Goal: Information Seeking & Learning: Check status

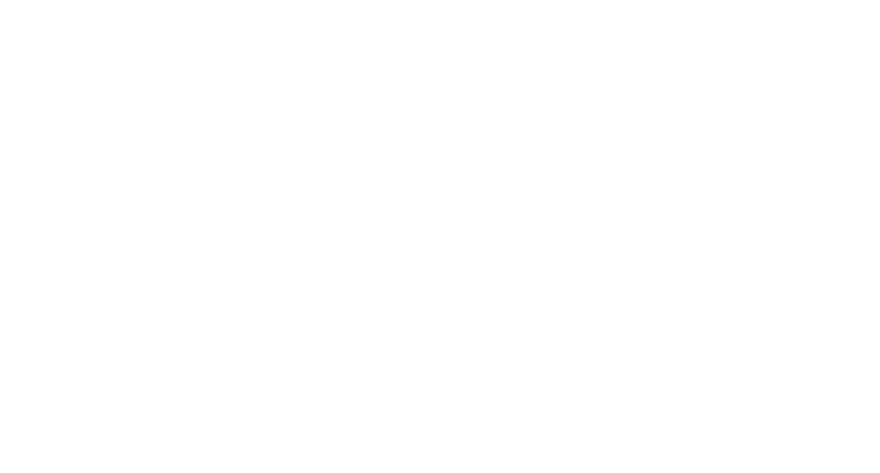
select select "es"
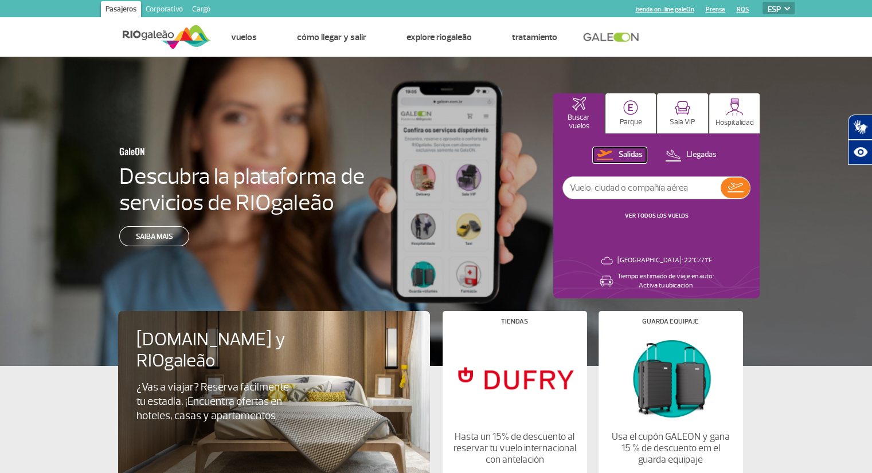
click at [639, 154] on p "Salidas" at bounding box center [630, 155] width 24 height 11
click at [630, 158] on p "Salidas" at bounding box center [630, 155] width 24 height 11
click at [653, 214] on link "VER TODOS LOS VUELOS" at bounding box center [657, 215] width 64 height 7
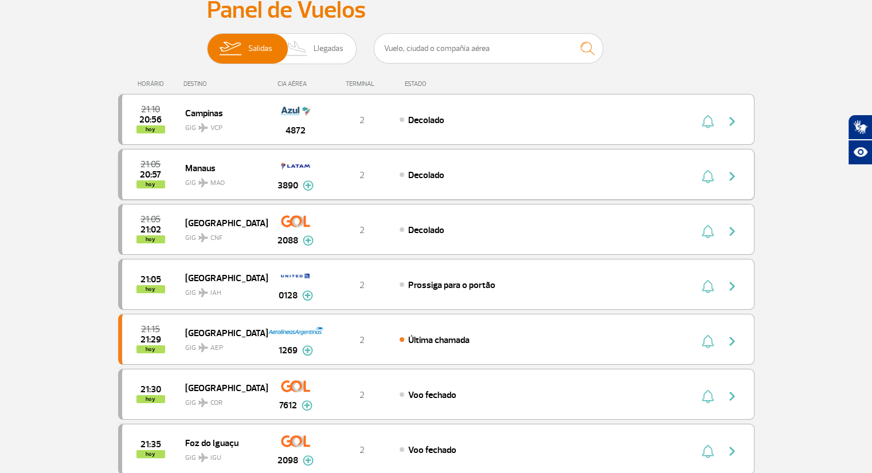
scroll to position [115, 0]
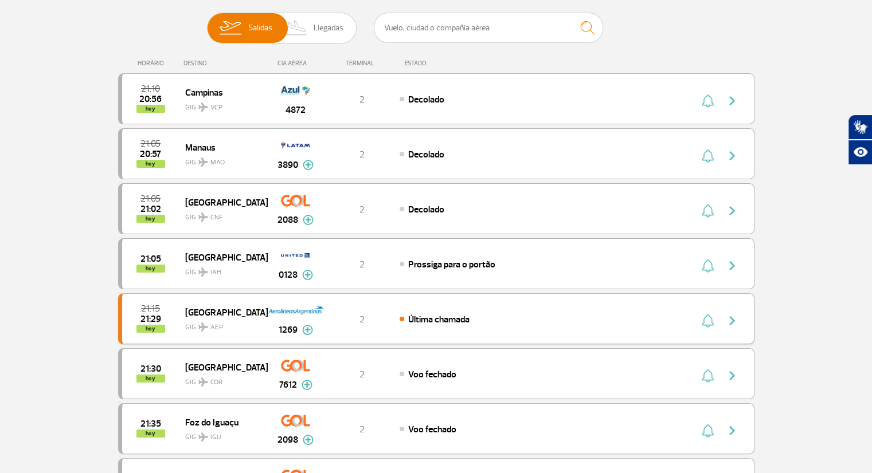
click at [427, 320] on span "Última chamada" at bounding box center [438, 319] width 61 height 11
click at [735, 320] on img "button" at bounding box center [732, 321] width 14 height 14
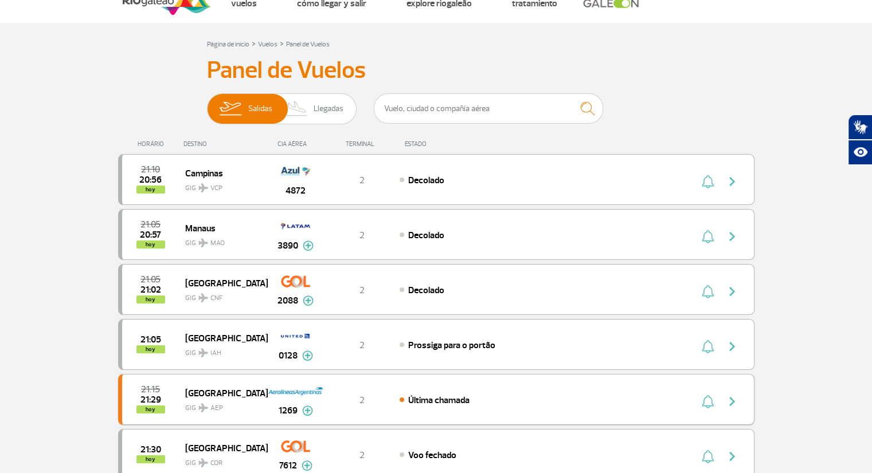
scroll to position [0, 0]
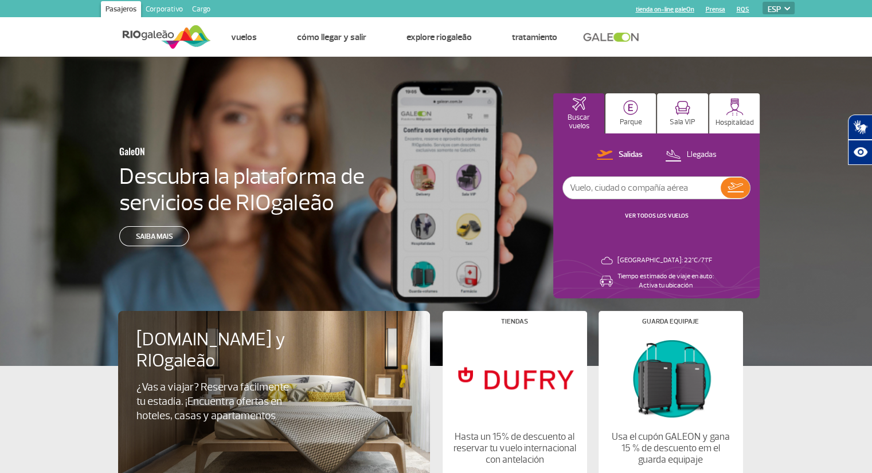
click at [194, 35] on img at bounding box center [167, 37] width 88 height 28
